Goal: Find specific page/section

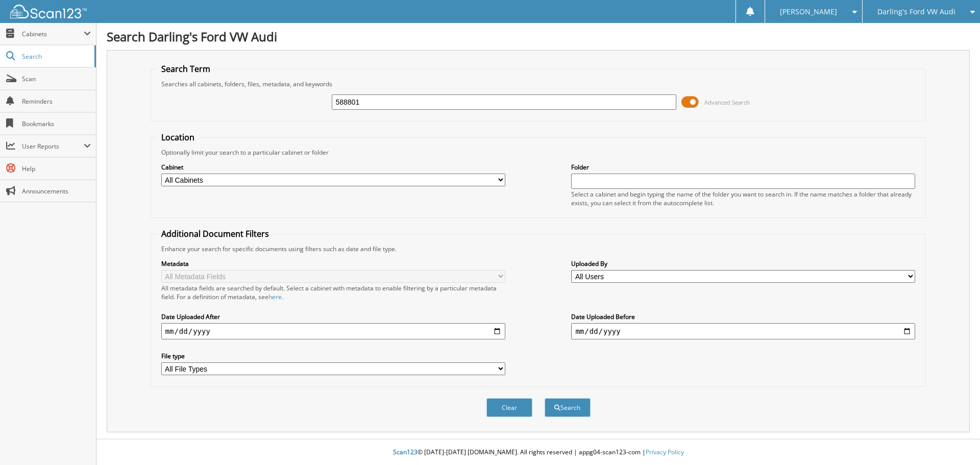
type input "588801"
click at [544, 398] on button "Search" at bounding box center [567, 407] width 46 height 19
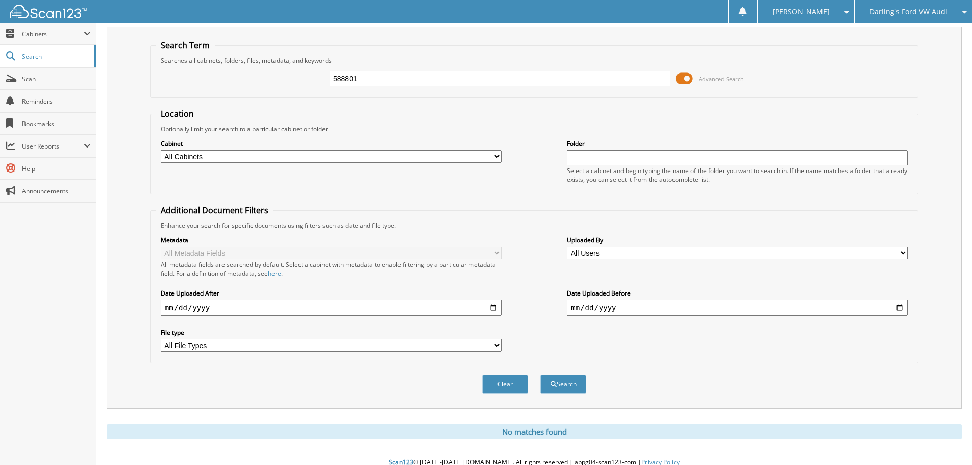
scroll to position [34, 0]
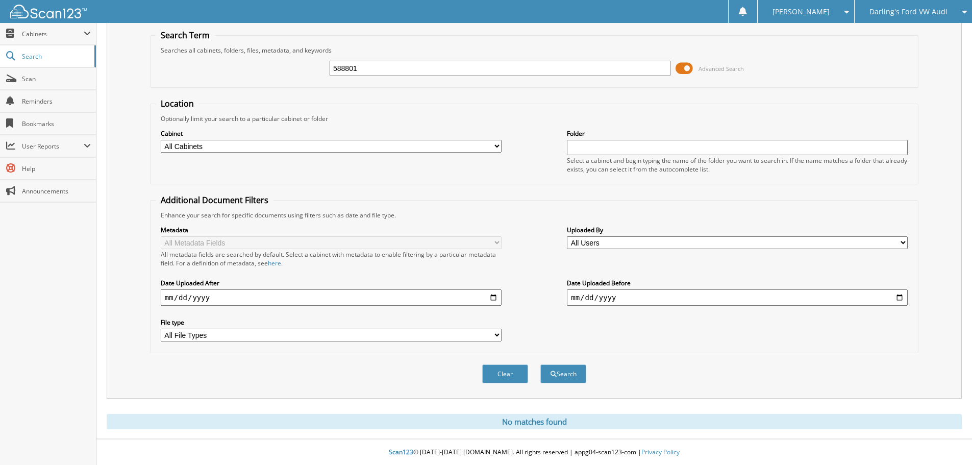
click at [847, 8] on span at bounding box center [844, 11] width 10 height 7
drag, startPoint x: 820, startPoint y: 53, endPoint x: 824, endPoint y: 38, distance: 14.9
click at [820, 53] on link "Logout" at bounding box center [806, 50] width 96 height 18
